Goal: Transaction & Acquisition: Book appointment/travel/reservation

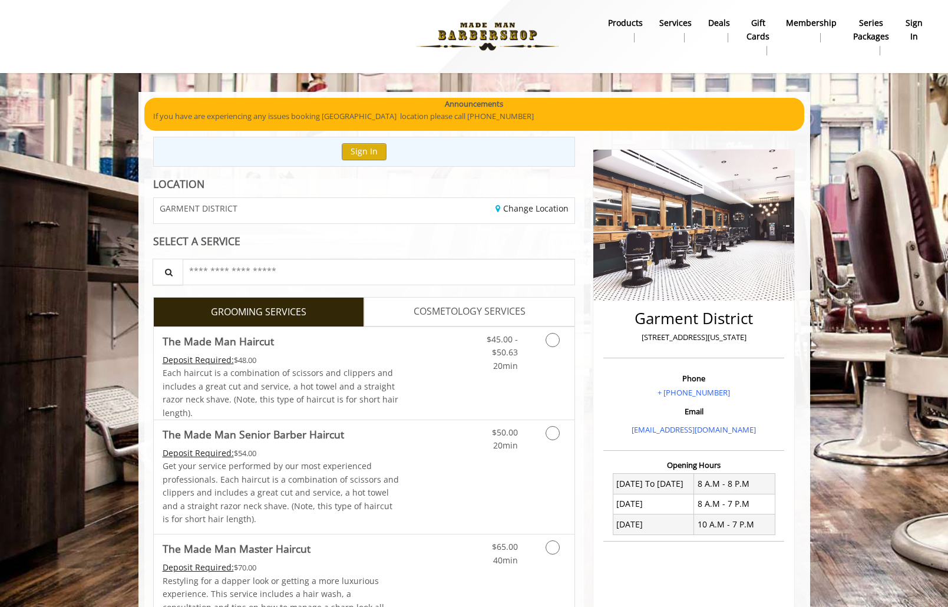
click at [391, 204] on div "Change Location" at bounding box center [473, 210] width 219 height 25
click at [515, 199] on div "Change Location" at bounding box center [473, 210] width 219 height 25
click at [515, 203] on link "Change Location" at bounding box center [531, 208] width 73 height 11
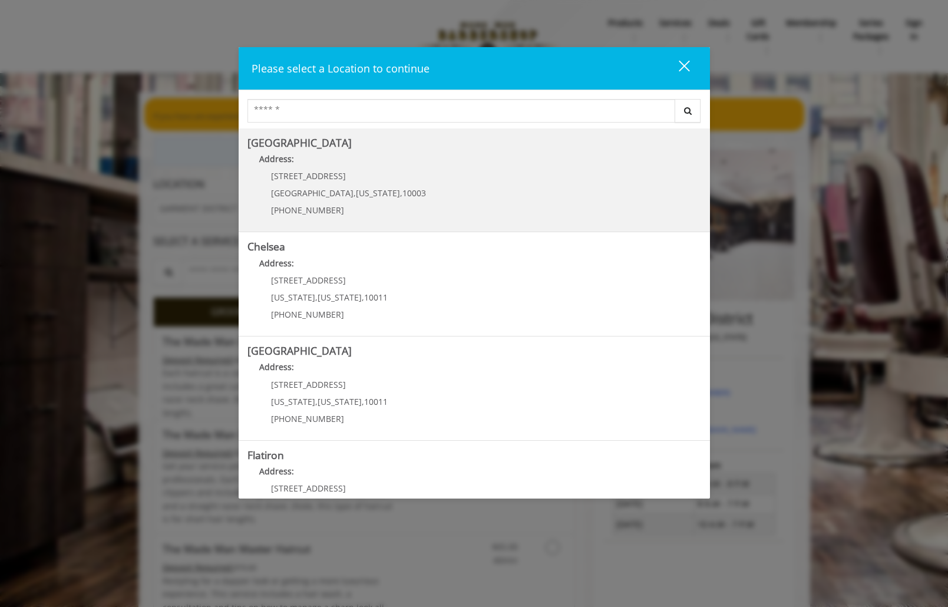
click at [397, 193] on Village "Greenwich Village Address: 60 E 8th St Manhattan , New York , 10003 (212) 598-1…" at bounding box center [474, 180] width 454 height 86
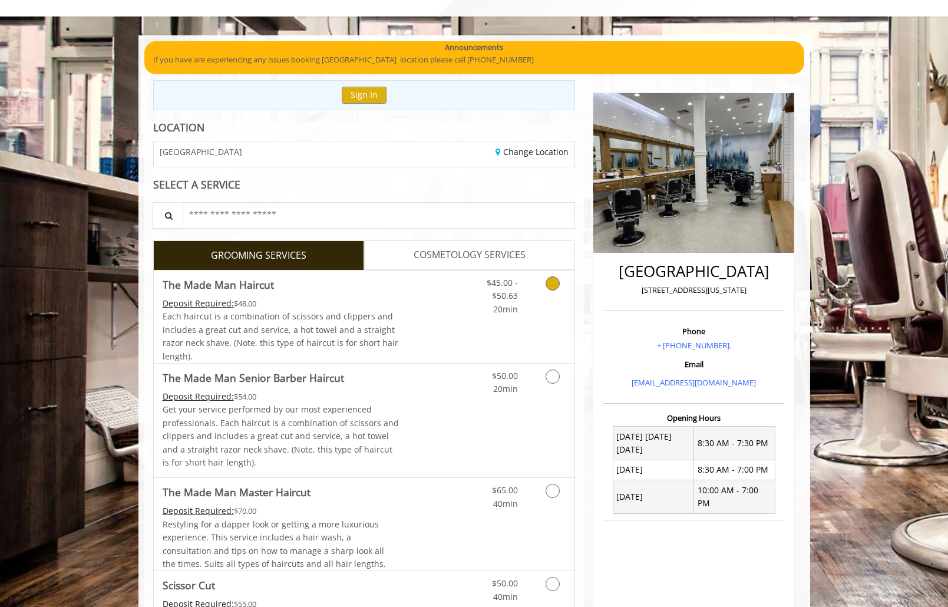
click at [415, 308] on link "Discounted Price" at bounding box center [434, 316] width 70 height 92
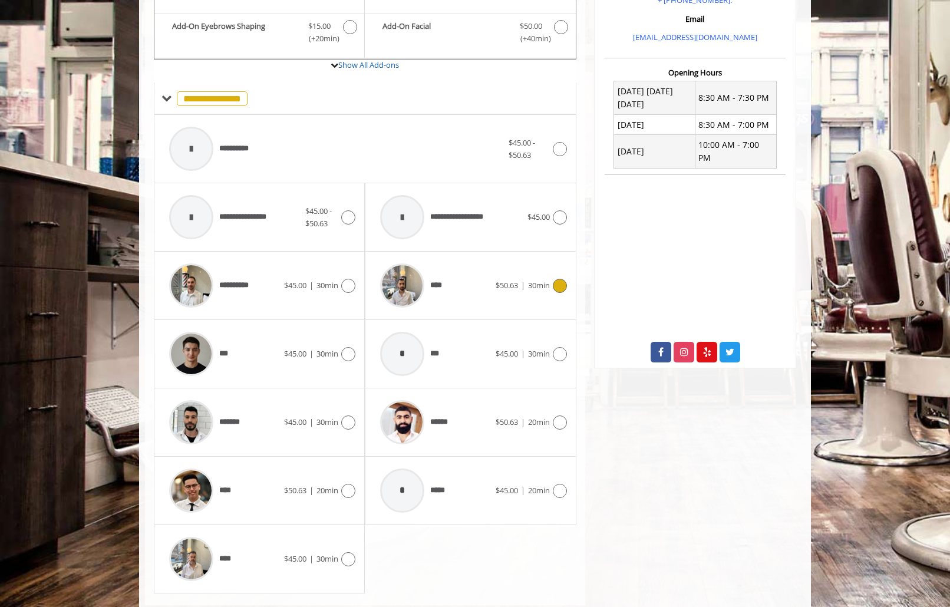
scroll to position [429, 0]
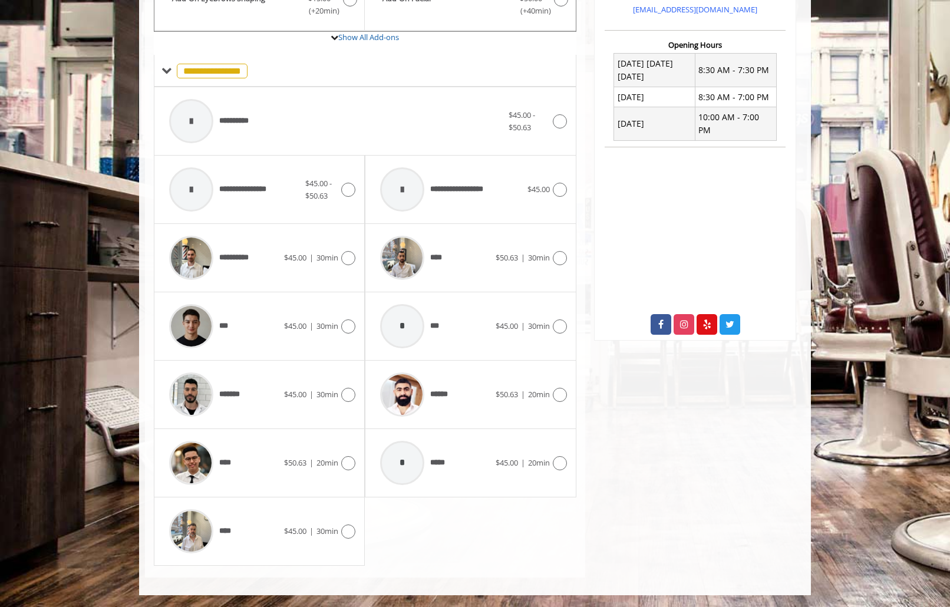
click at [365, 460] on div "* ***** $45.00 | 20min" at bounding box center [470, 463] width 211 height 68
click at [420, 408] on div at bounding box center [402, 394] width 56 height 56
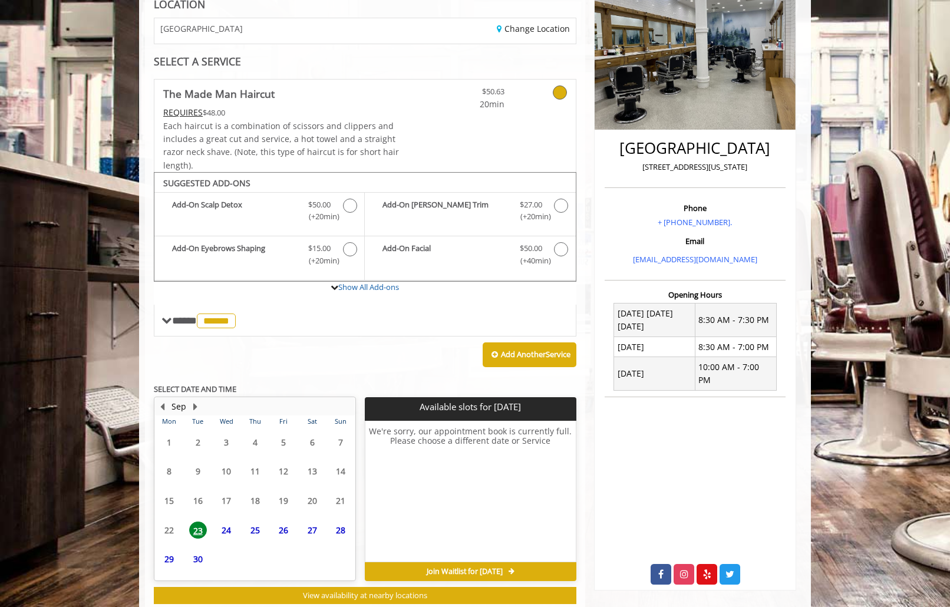
scroll to position [212, 0]
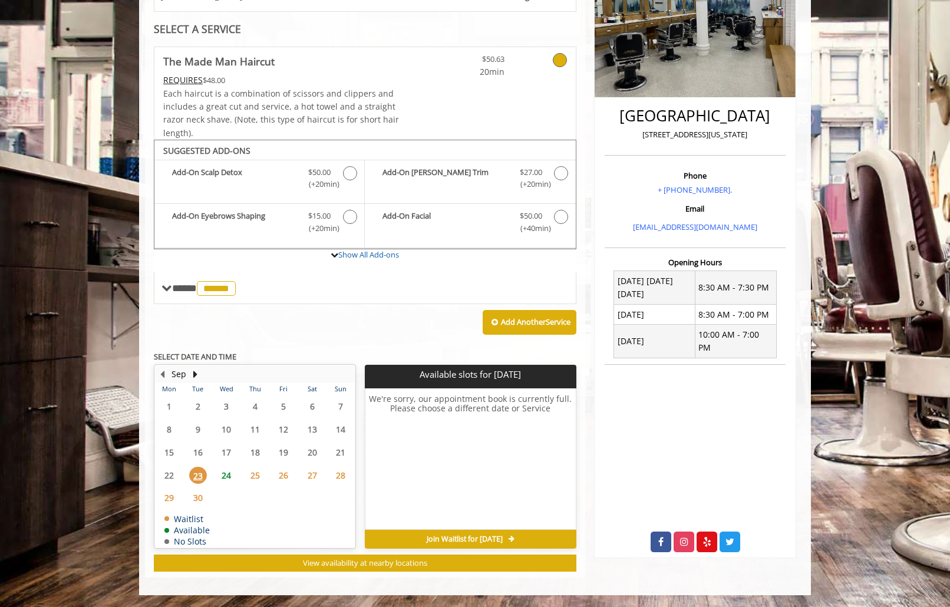
click at [231, 478] on span "24" at bounding box center [226, 475] width 18 height 17
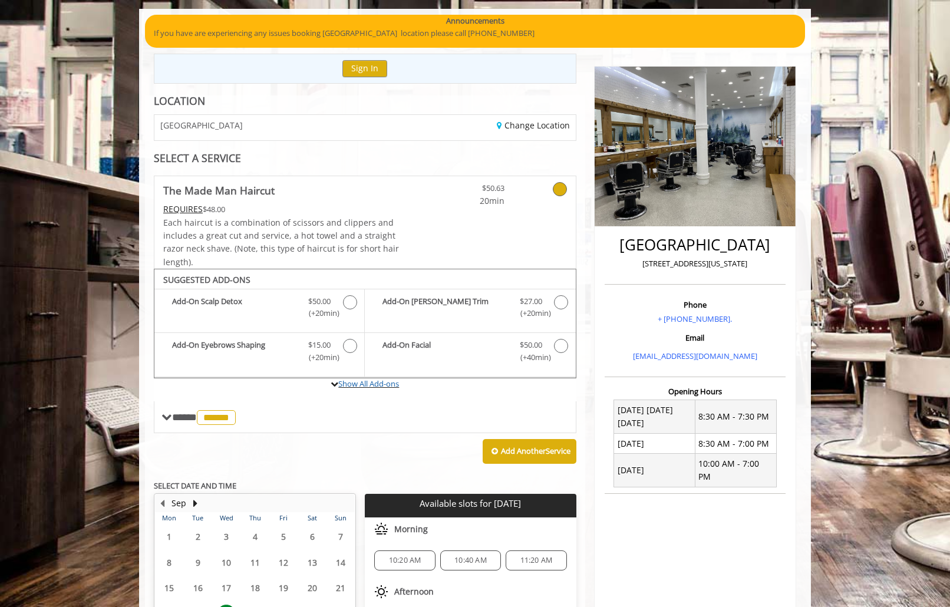
scroll to position [84, 0]
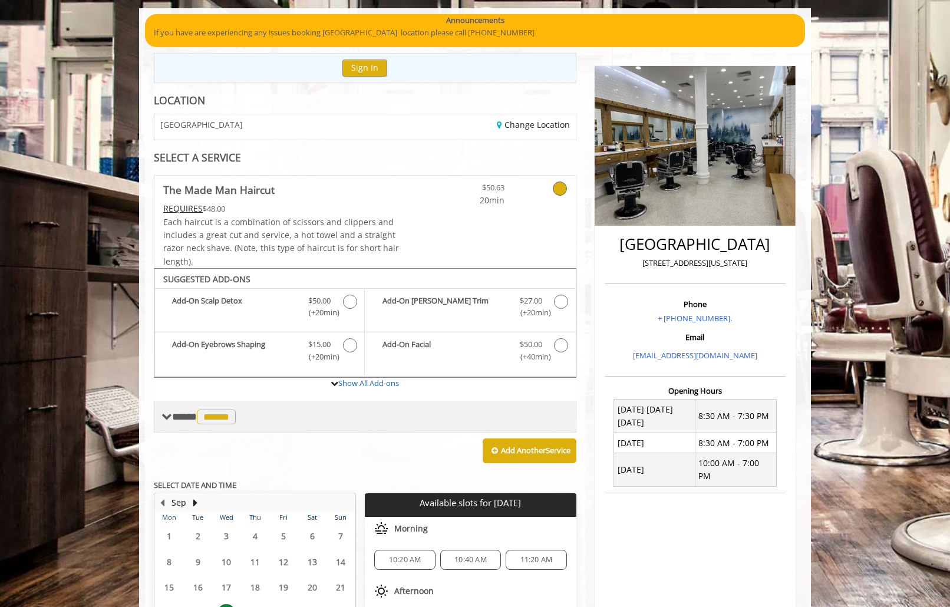
click at [236, 416] on span "******" at bounding box center [216, 416] width 39 height 15
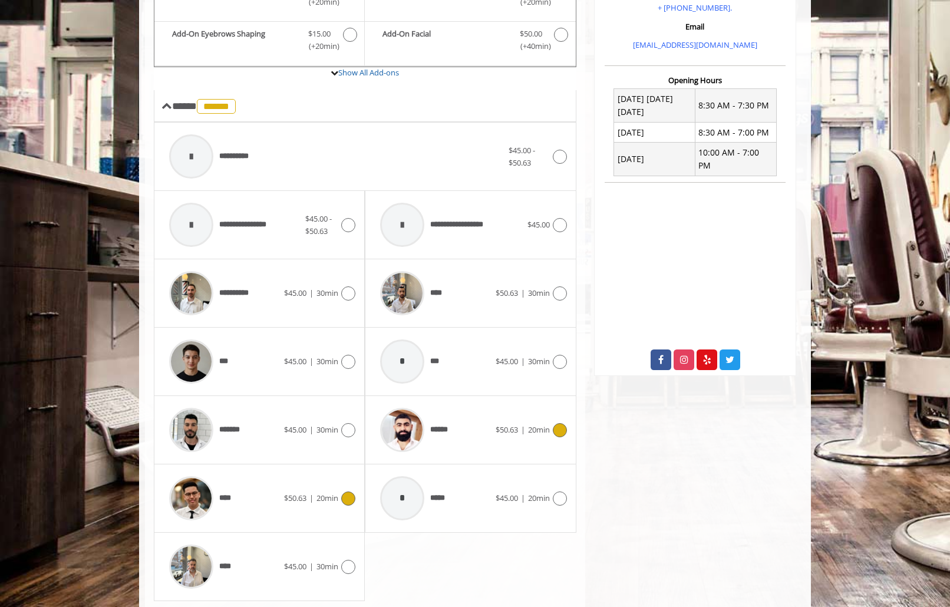
scroll to position [395, 0]
click at [234, 483] on span "****" at bounding box center [199, 497] width 73 height 56
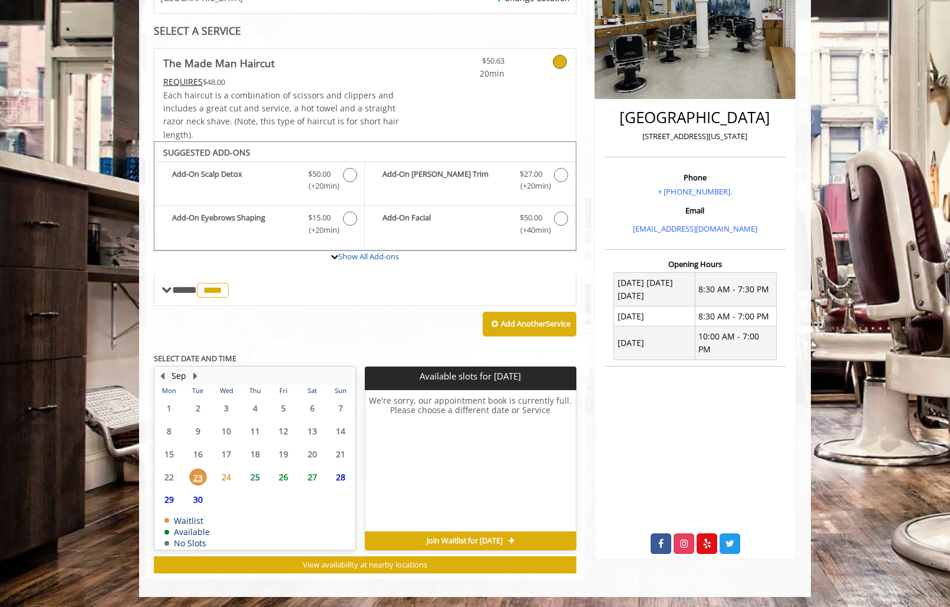
scroll to position [212, 0]
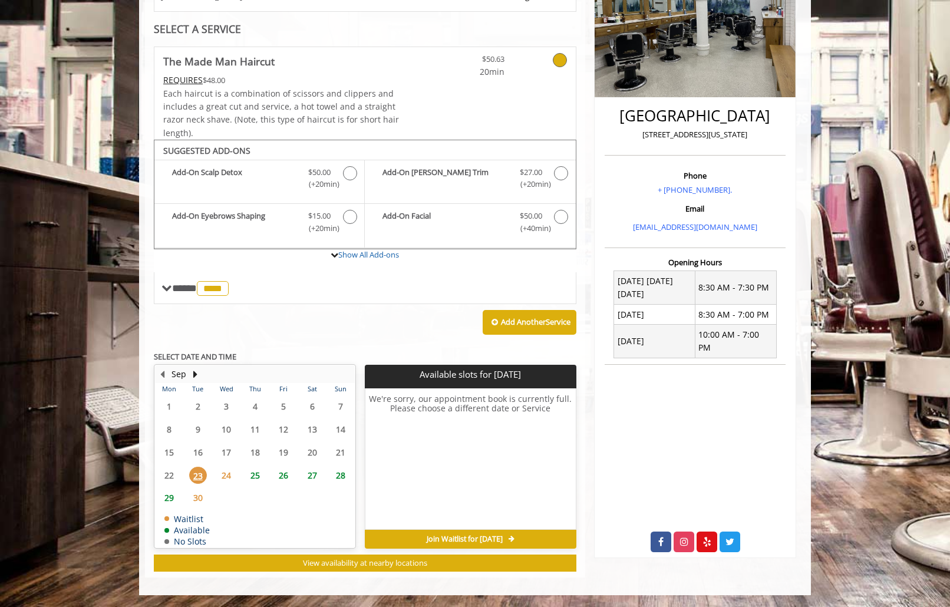
click at [227, 475] on span "24" at bounding box center [226, 475] width 18 height 17
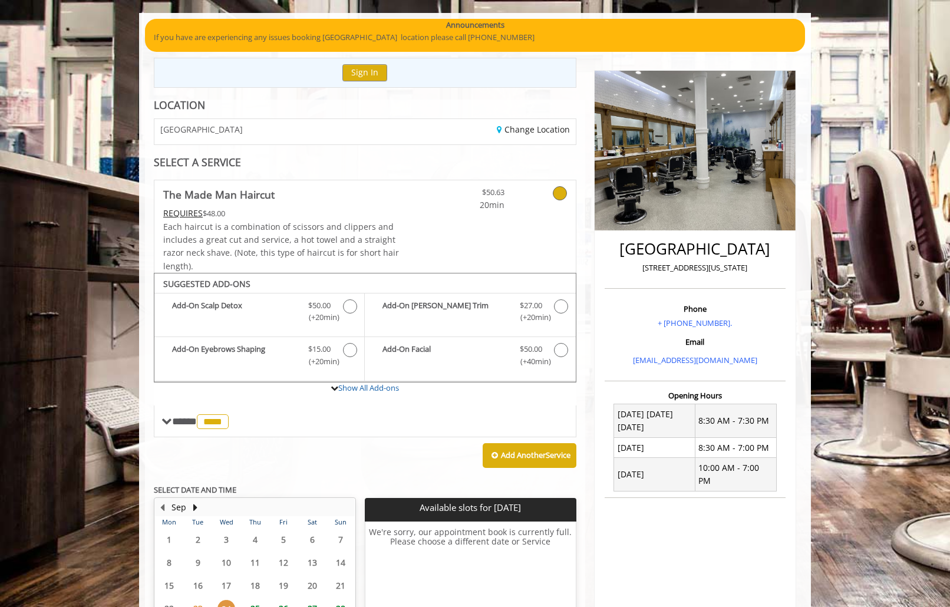
scroll to position [77, 0]
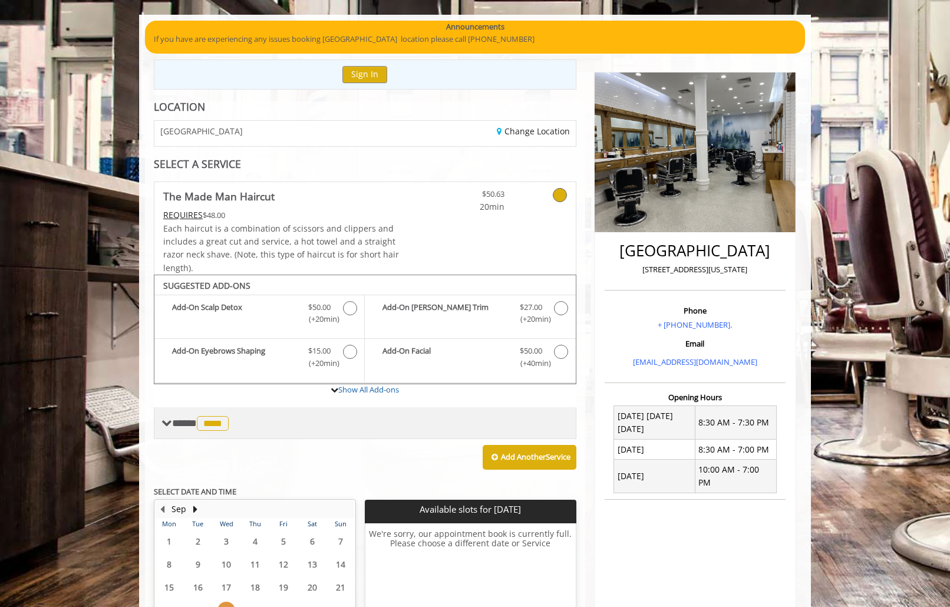
click at [229, 420] on span "****" at bounding box center [213, 423] width 32 height 15
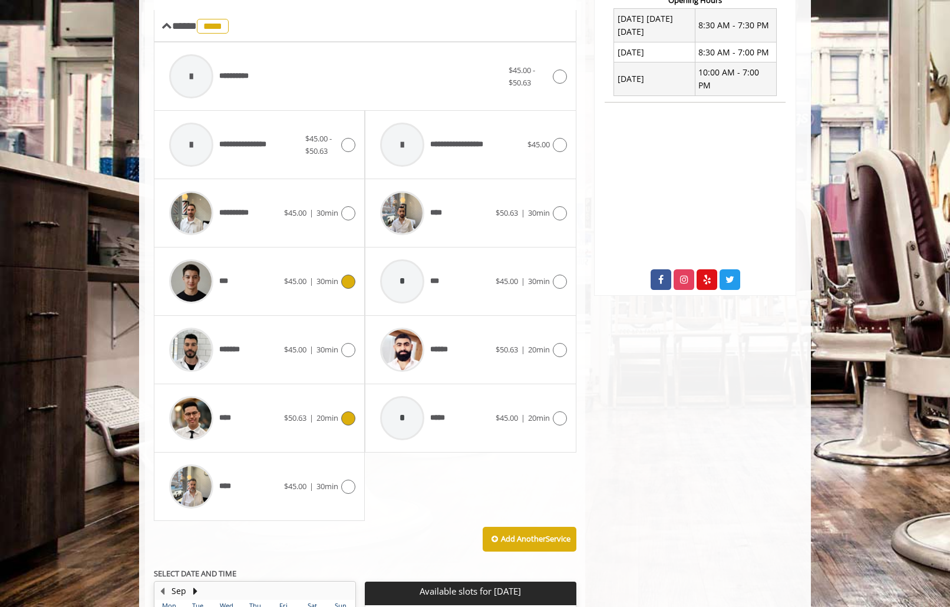
scroll to position [476, 0]
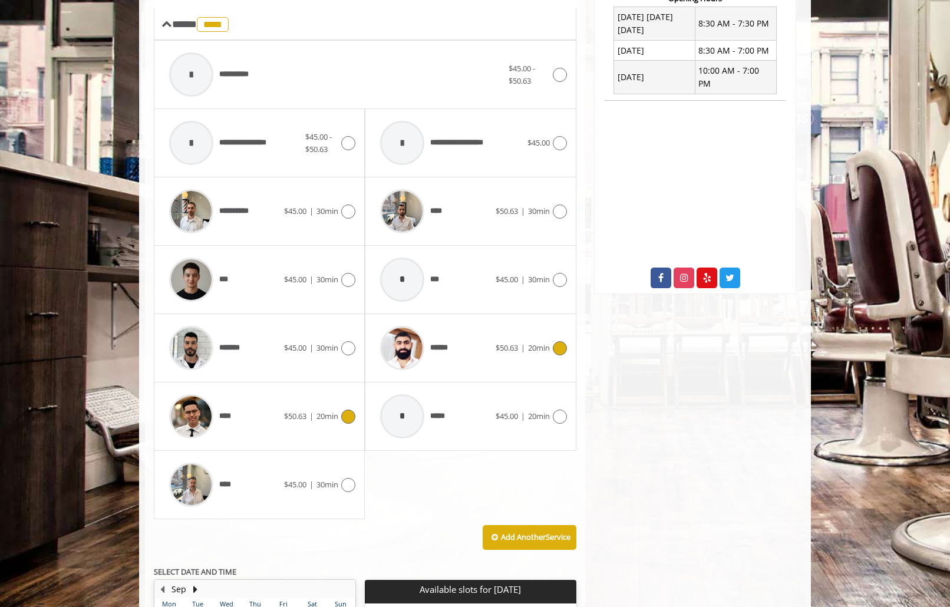
click at [445, 346] on span "******" at bounding box center [442, 348] width 25 height 12
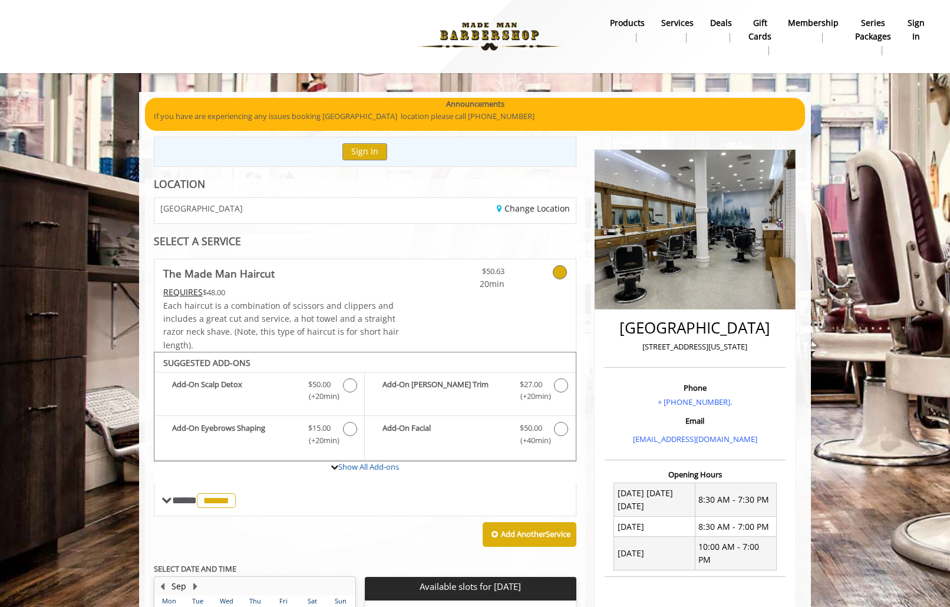
scroll to position [212, 0]
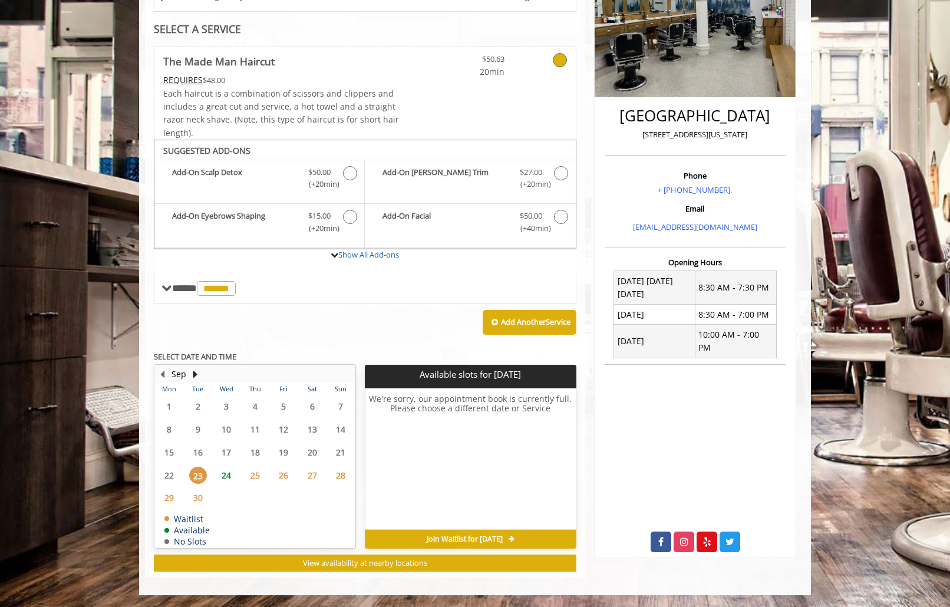
click at [259, 474] on span "25" at bounding box center [255, 475] width 18 height 17
click at [197, 372] on button "Next Month" at bounding box center [194, 374] width 9 height 13
click at [284, 435] on span "10" at bounding box center [284, 429] width 18 height 17
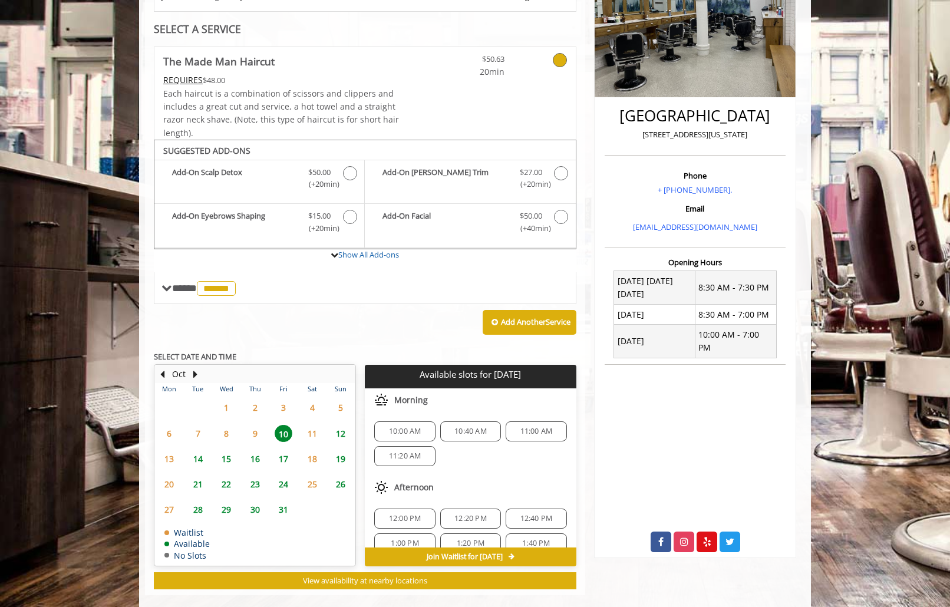
scroll to position [230, 0]
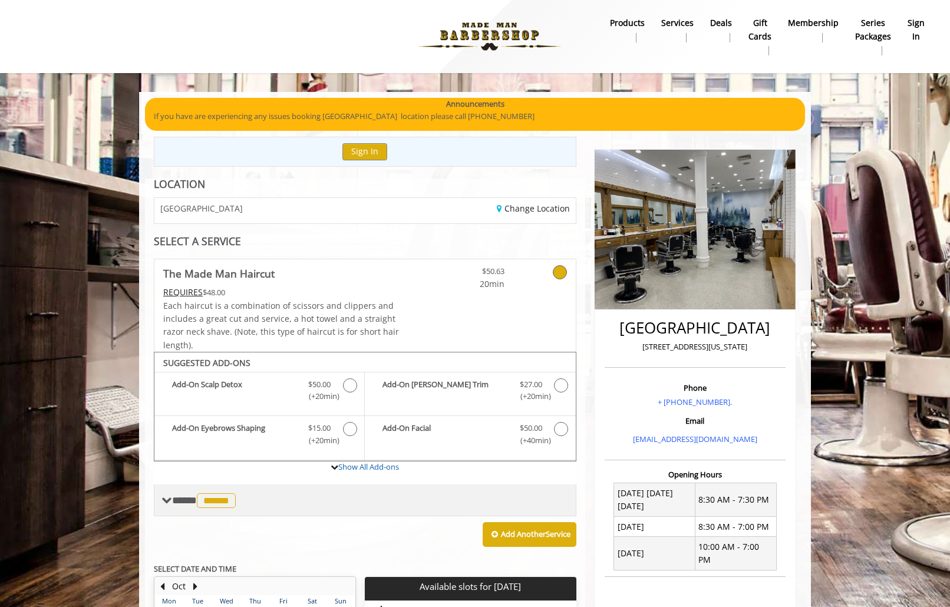
click at [236, 505] on span "******" at bounding box center [216, 500] width 39 height 15
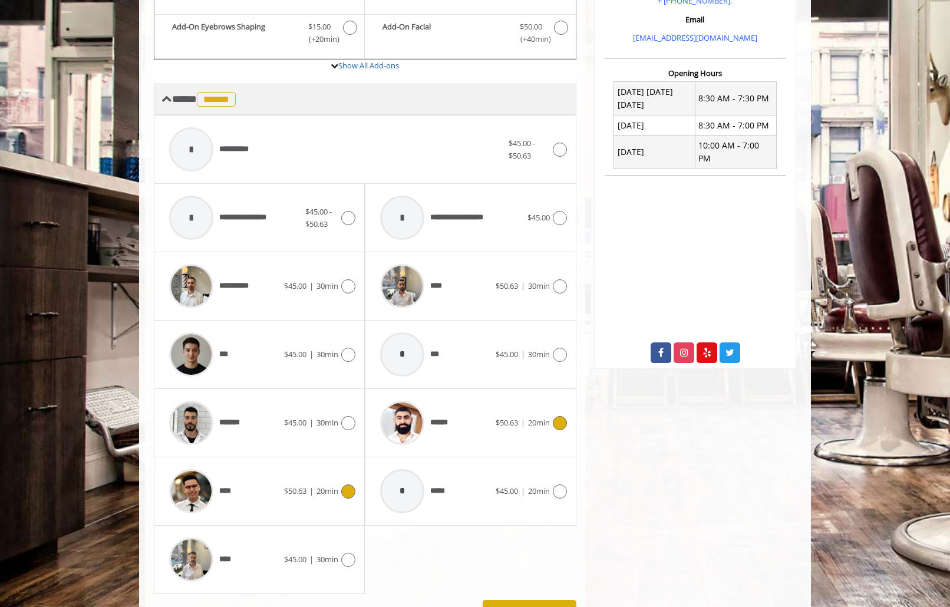
scroll to position [402, 0]
click at [244, 505] on div "****" at bounding box center [223, 490] width 121 height 56
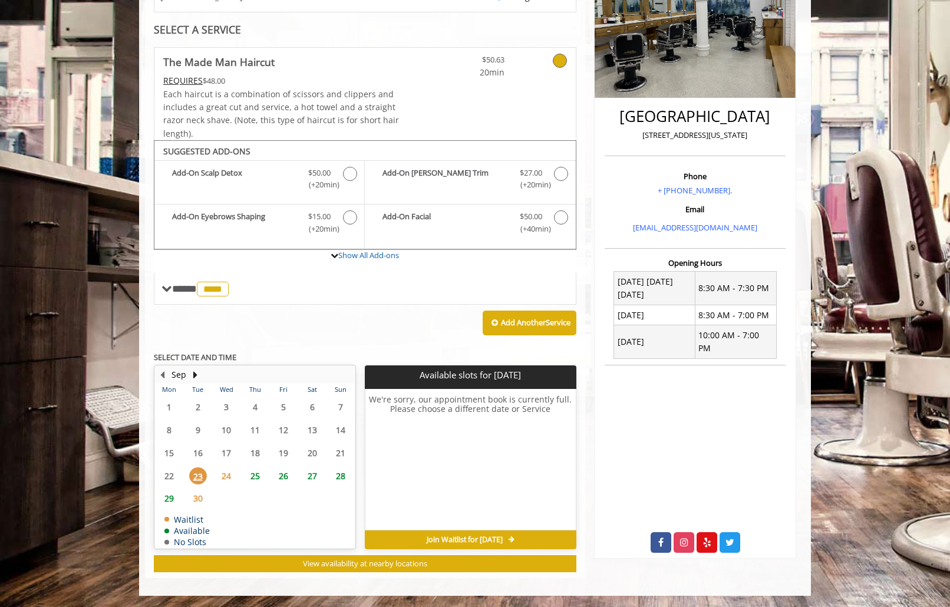
scroll to position [212, 0]
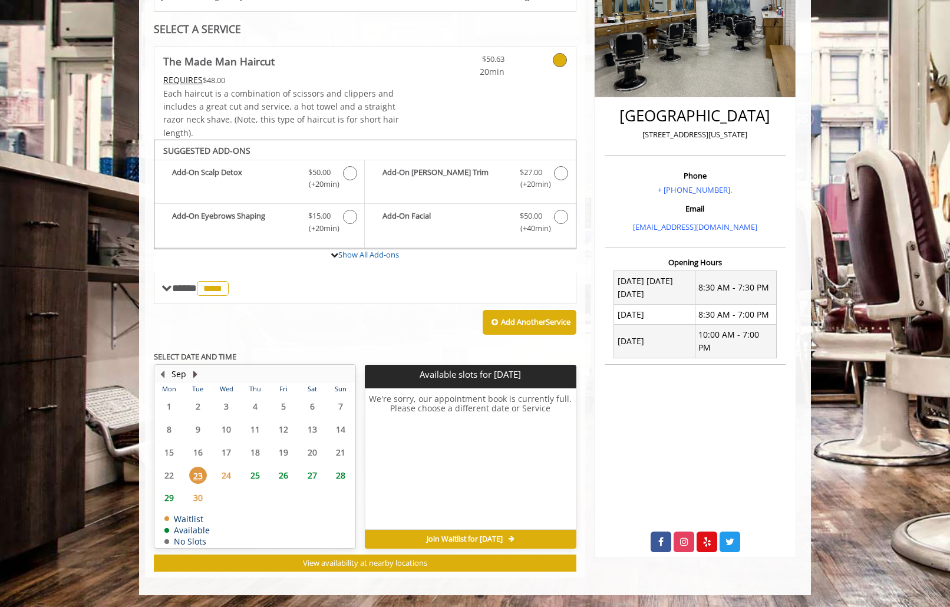
click at [191, 369] on button "Next Month" at bounding box center [194, 374] width 9 height 13
click at [164, 373] on button "Previous Month" at bounding box center [161, 374] width 9 height 13
click at [263, 478] on span "25" at bounding box center [255, 475] width 18 height 17
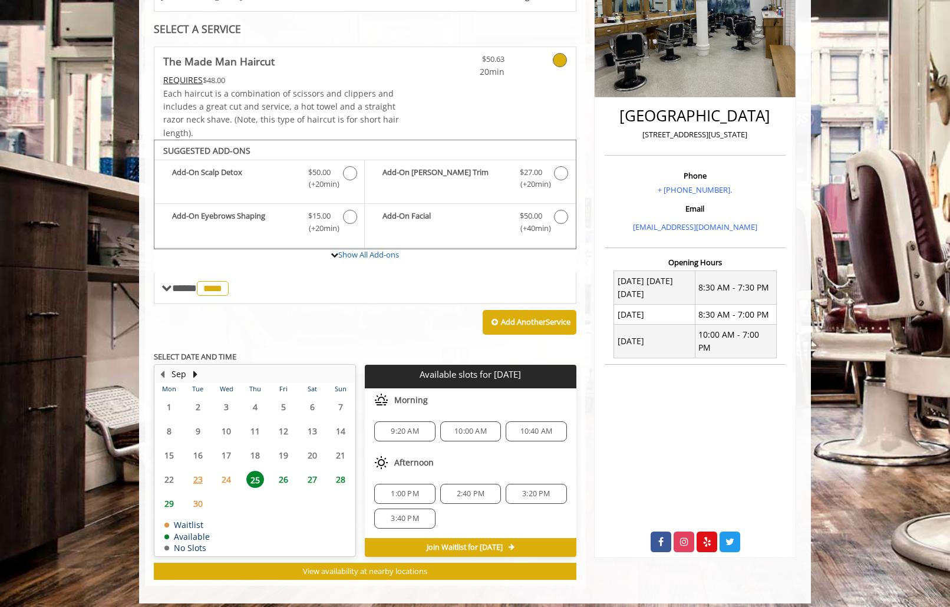
scroll to position [220, 0]
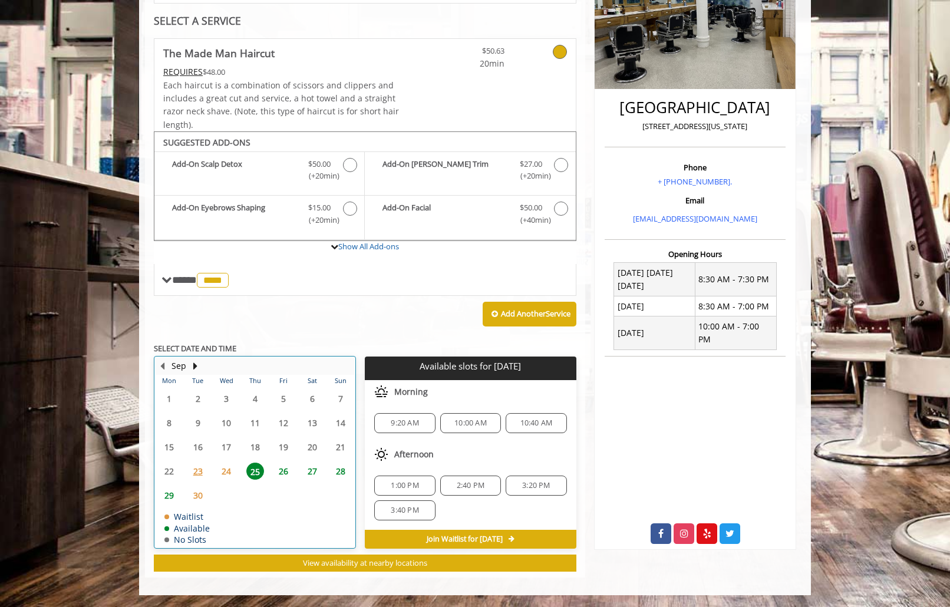
click at [272, 478] on div "26" at bounding box center [284, 470] width 24 height 17
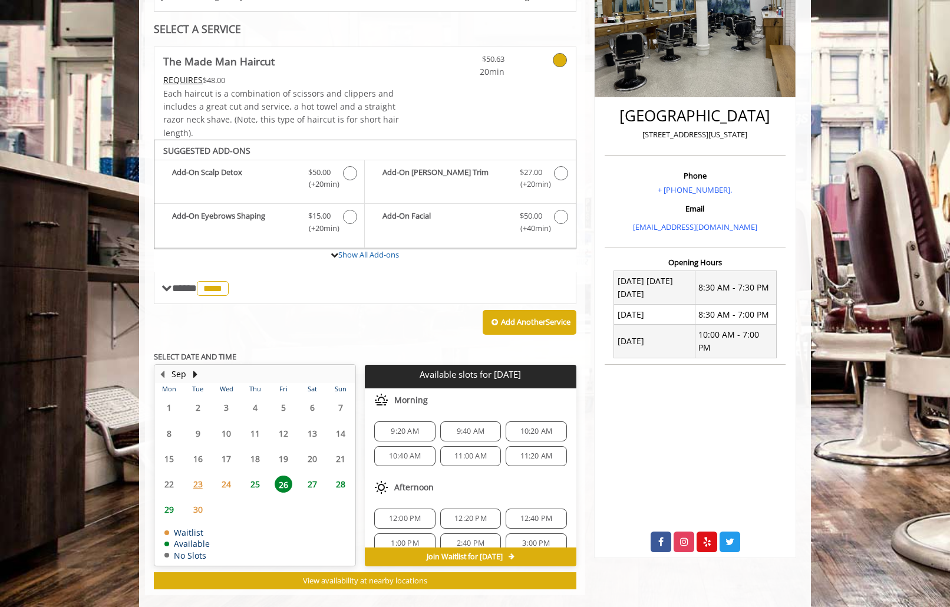
scroll to position [230, 0]
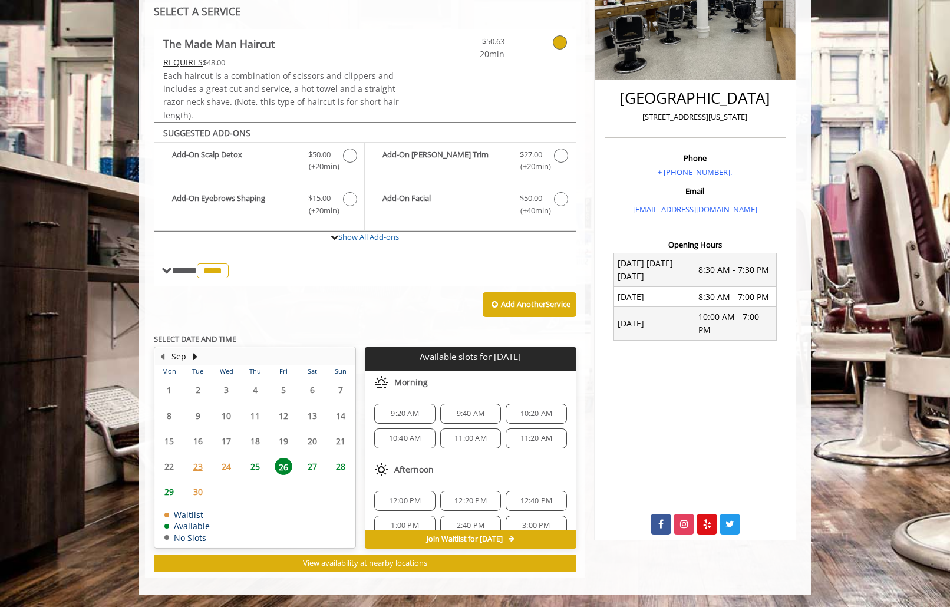
click at [256, 469] on span "25" at bounding box center [255, 466] width 18 height 17
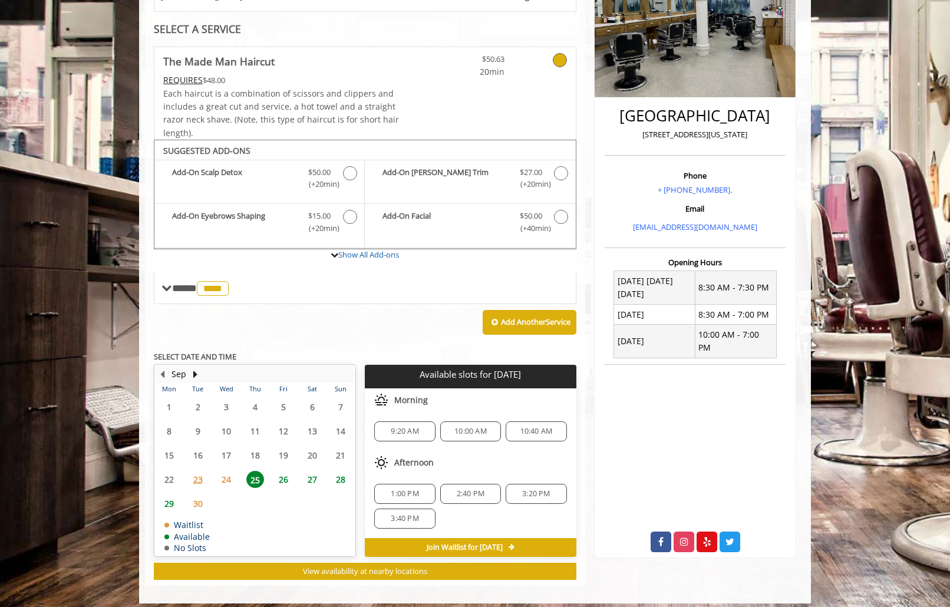
scroll to position [220, 0]
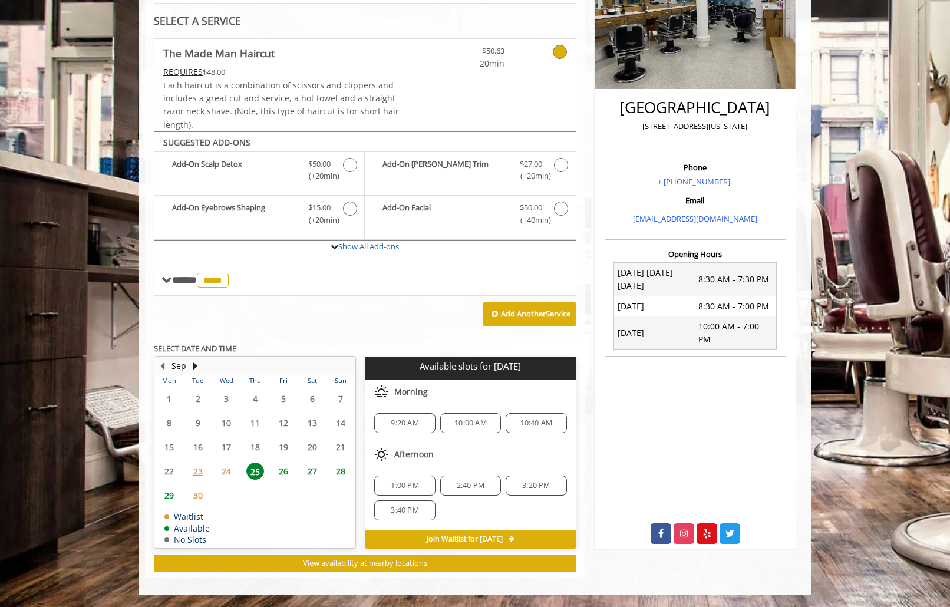
click at [282, 465] on span "26" at bounding box center [284, 470] width 18 height 17
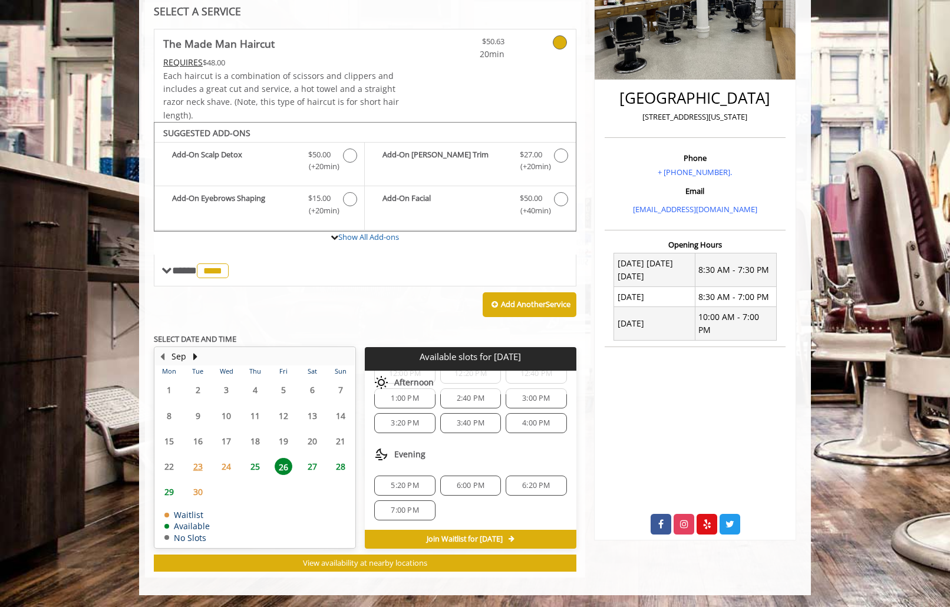
scroll to position [0, 0]
